Goal: Task Accomplishment & Management: Manage account settings

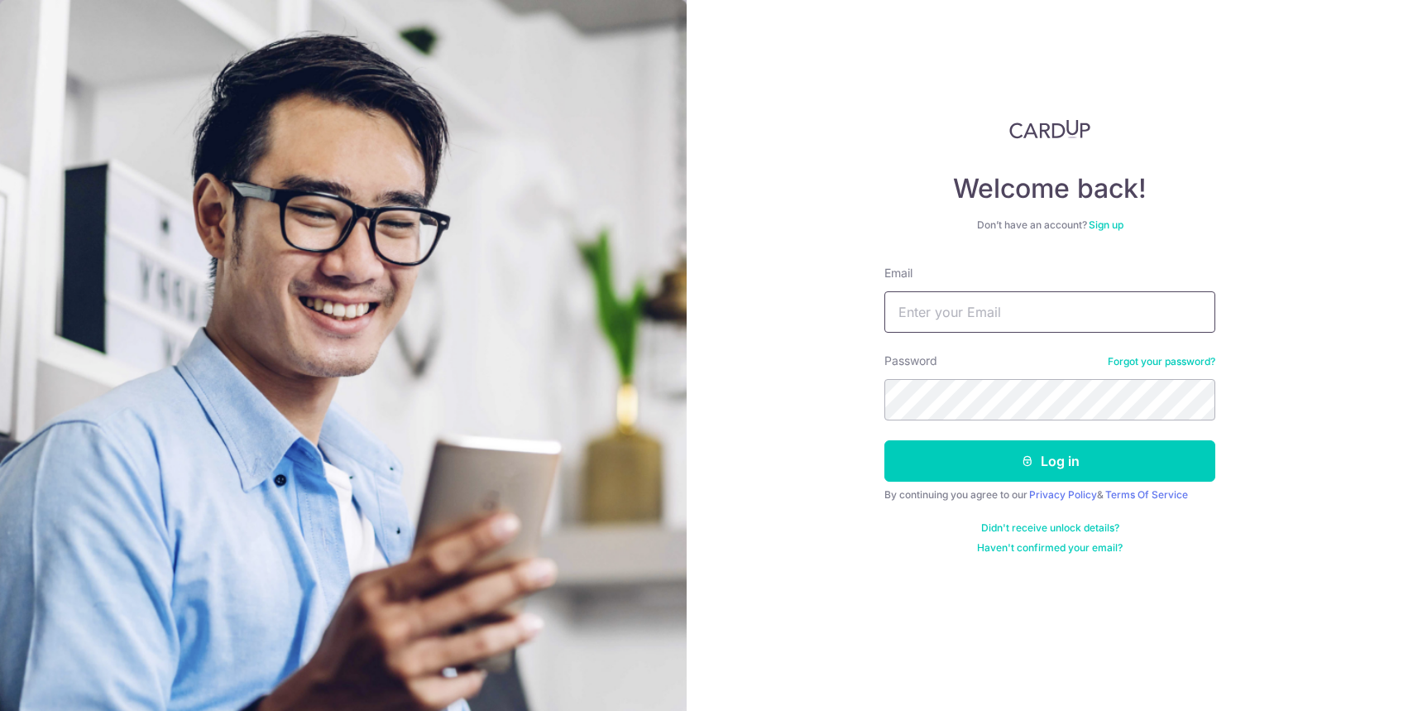
click at [1036, 314] on input "Email" at bounding box center [1049, 311] width 331 height 41
type input "[EMAIL_ADDRESS][DOMAIN_NAME]"
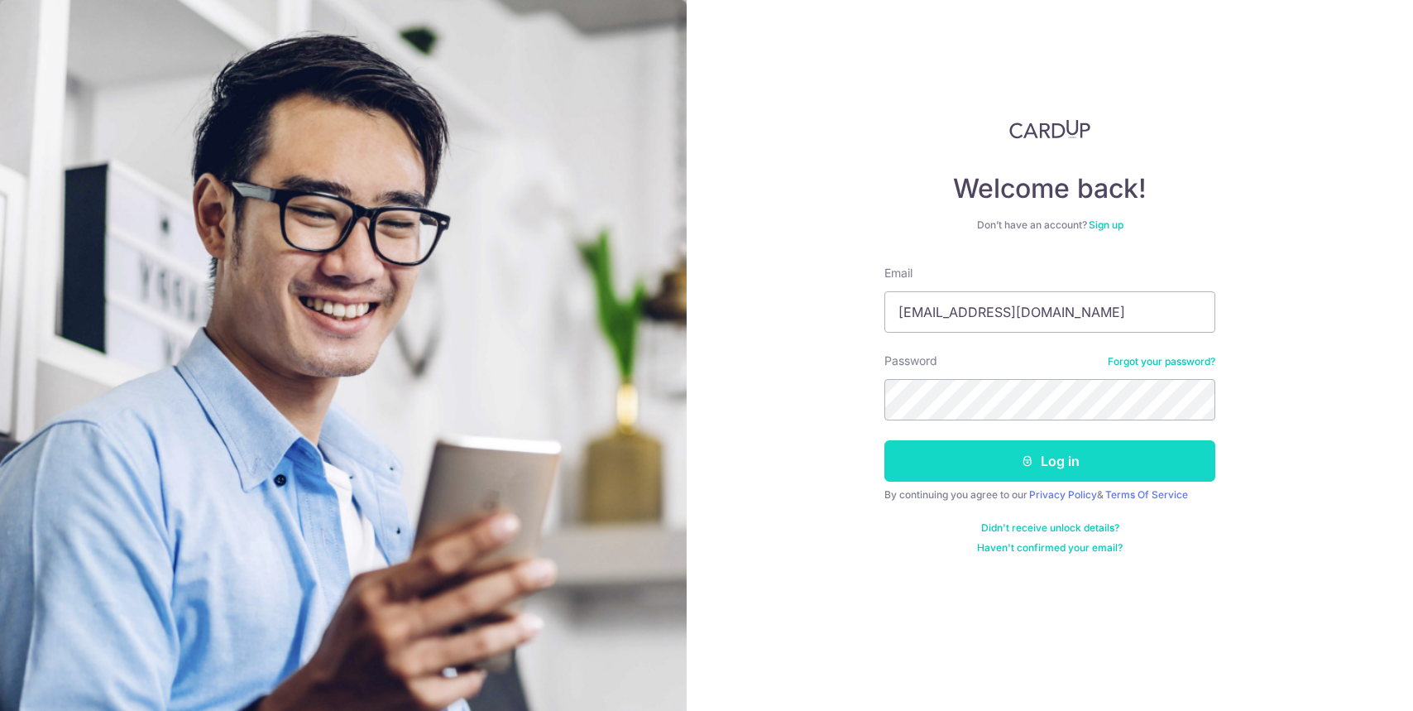
click at [1036, 443] on button "Log in" at bounding box center [1049, 460] width 331 height 41
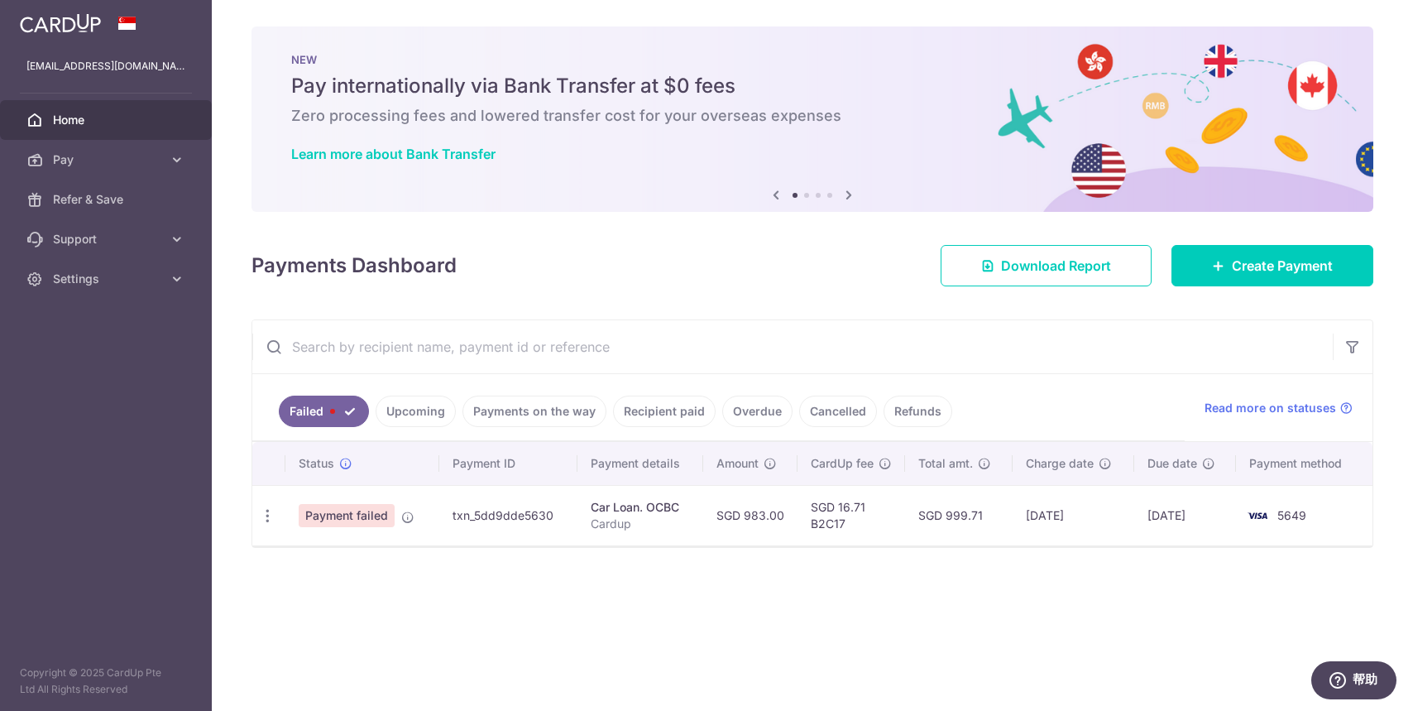
click at [435, 404] on link "Upcoming" at bounding box center [416, 410] width 80 height 31
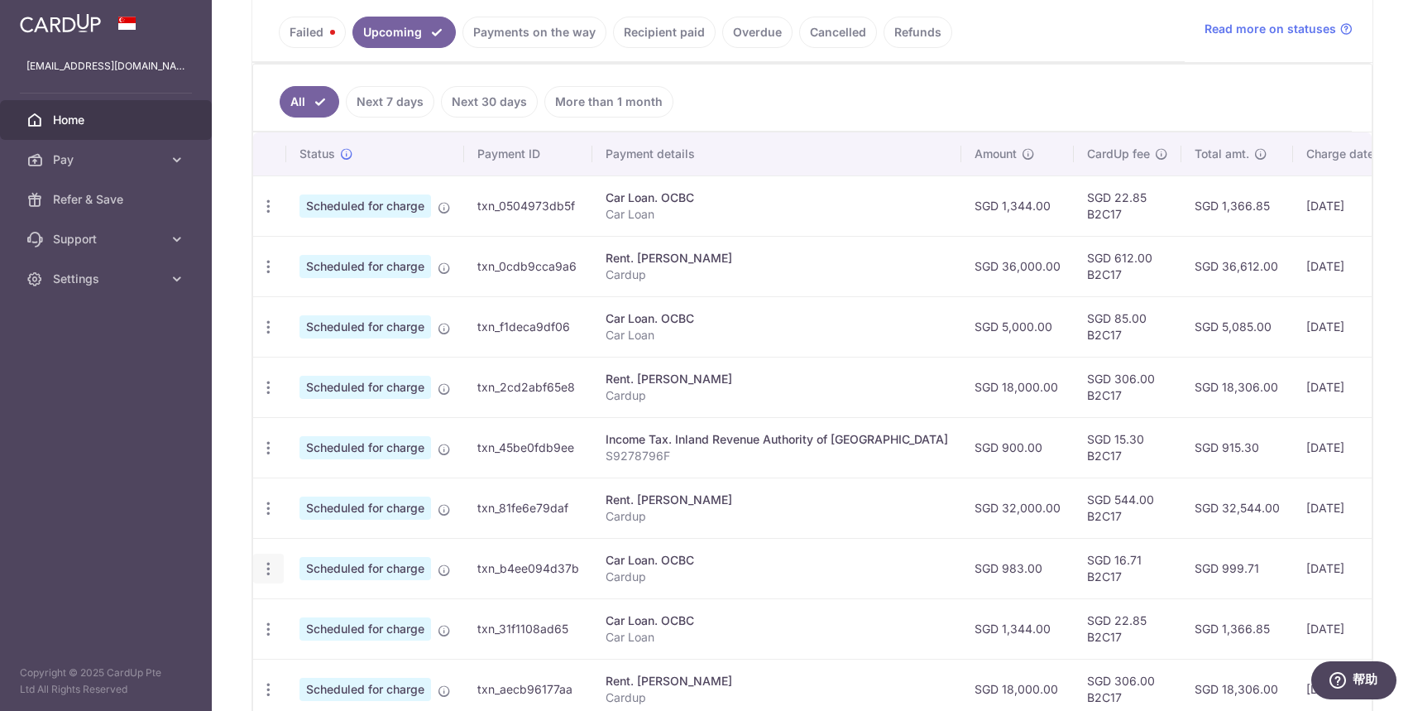
click at [270, 567] on icon "button" at bounding box center [268, 568] width 17 height 17
click at [306, 650] on span "Cancel payment" at bounding box center [356, 654] width 111 height 20
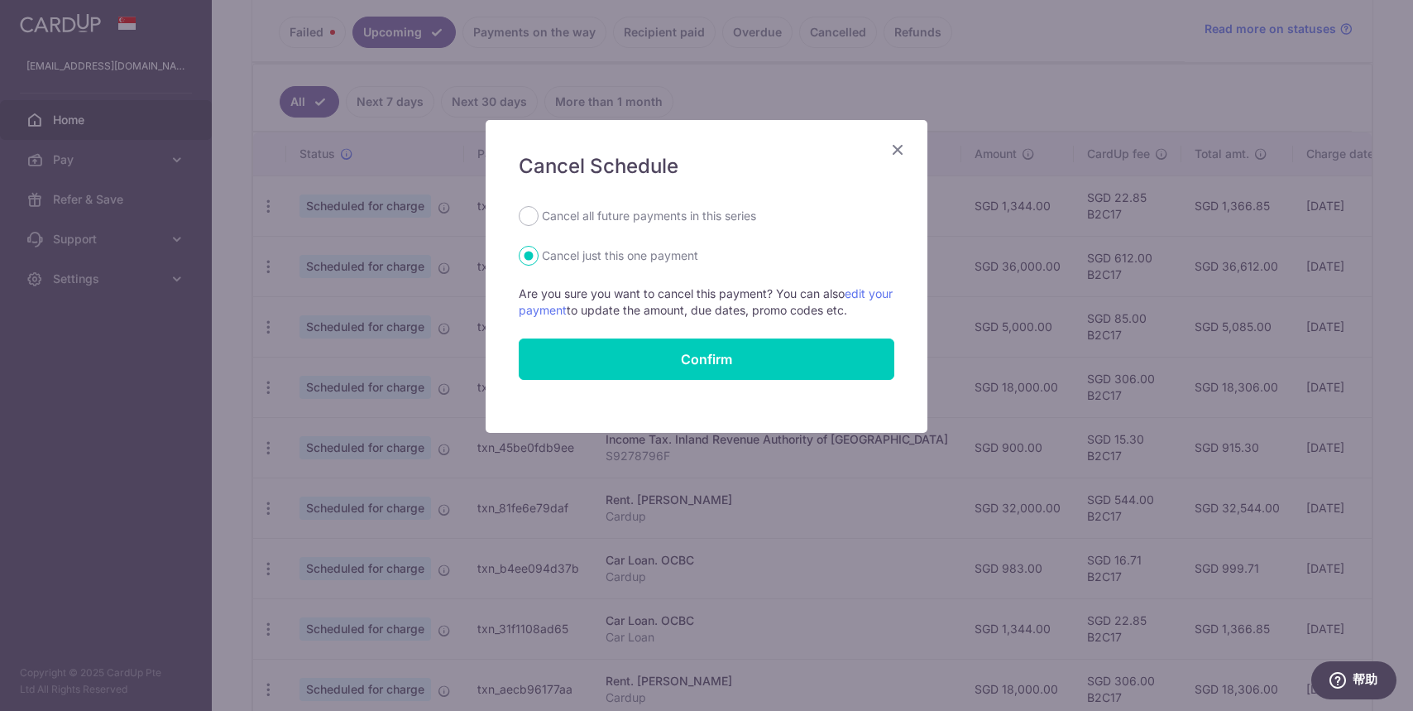
click at [595, 220] on label "Cancel all future payments in this series" at bounding box center [649, 216] width 214 height 20
click at [538, 220] on input "Cancel all future payments in this series" at bounding box center [529, 216] width 20 height 20
radio input "true"
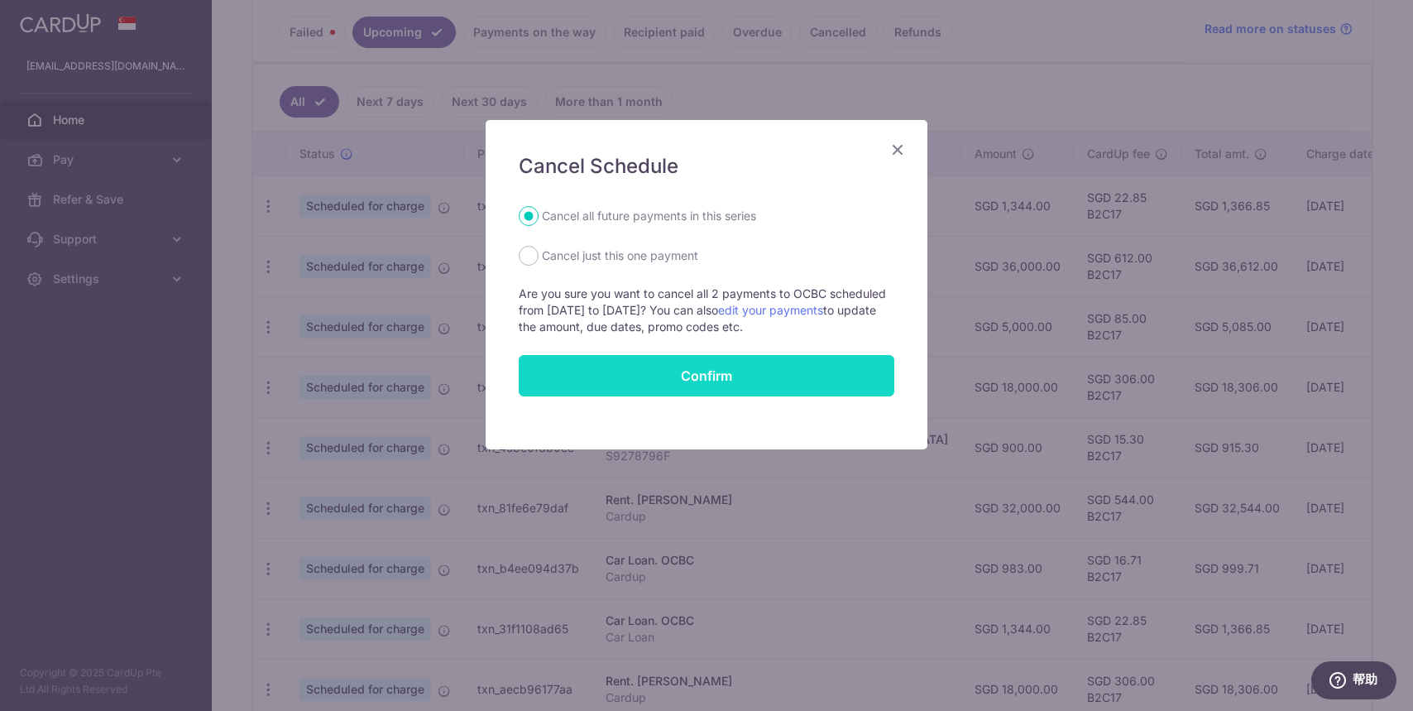
click at [653, 371] on button "Confirm" at bounding box center [707, 375] width 376 height 41
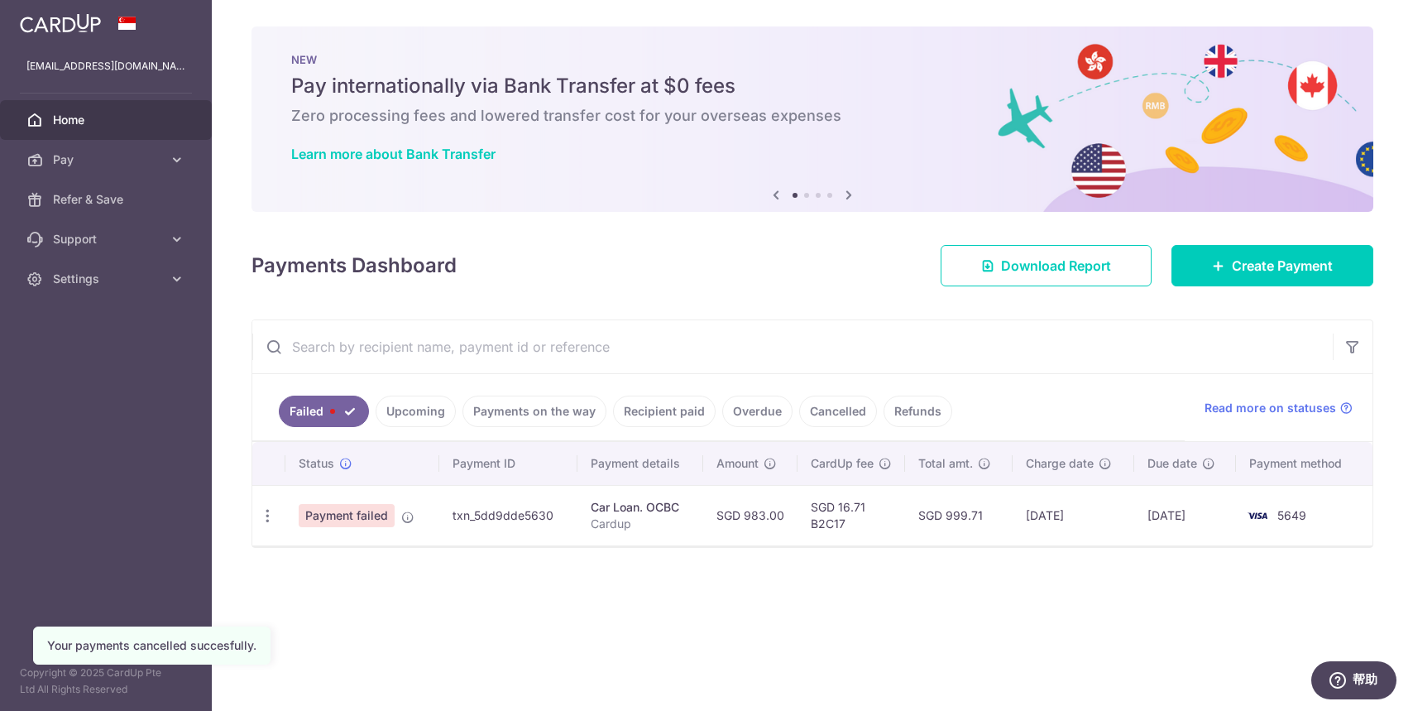
click at [504, 428] on ul "Failed Upcoming Payments on the way Recipient paid Overdue Cancelled Refunds" at bounding box center [718, 407] width 932 height 67
click at [503, 409] on link "Payments on the way" at bounding box center [534, 410] width 144 height 31
